Goal: Navigation & Orientation: Find specific page/section

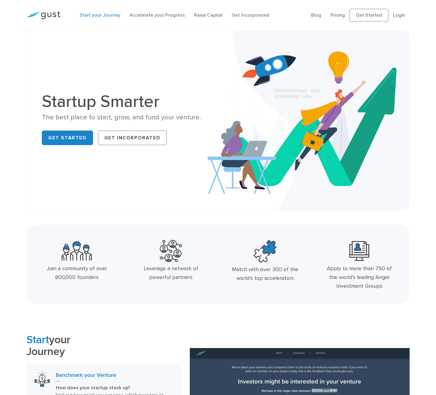
click at [98, 14] on link "Start your Journey" at bounding box center [100, 15] width 41 height 6
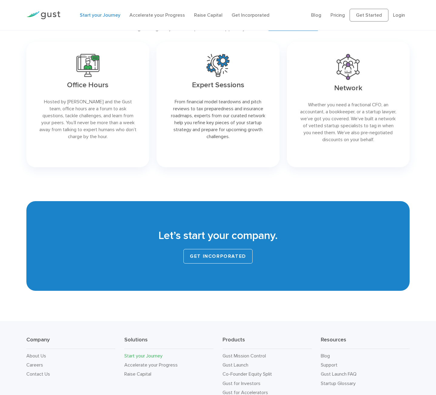
scroll to position [980, 0]
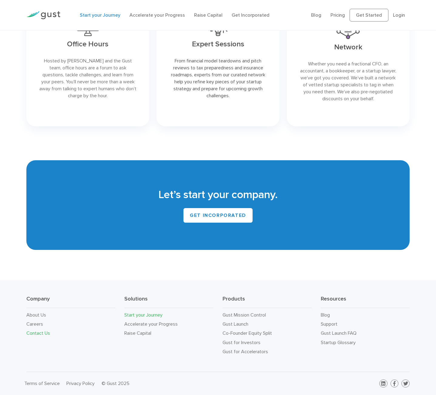
click at [37, 333] on link "Contact Us" at bounding box center [38, 333] width 24 height 6
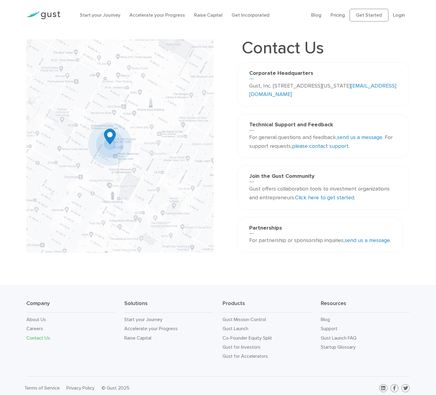
scroll to position [5, 0]
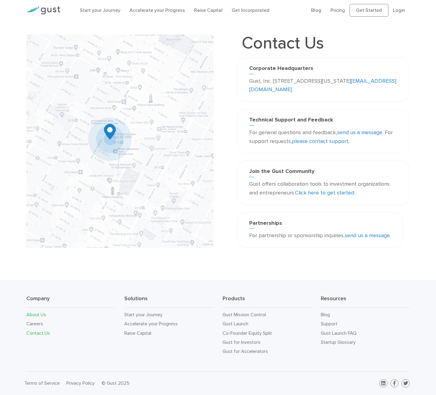
click at [31, 314] on link "About Us" at bounding box center [36, 315] width 20 height 6
